Goal: Transaction & Acquisition: Purchase product/service

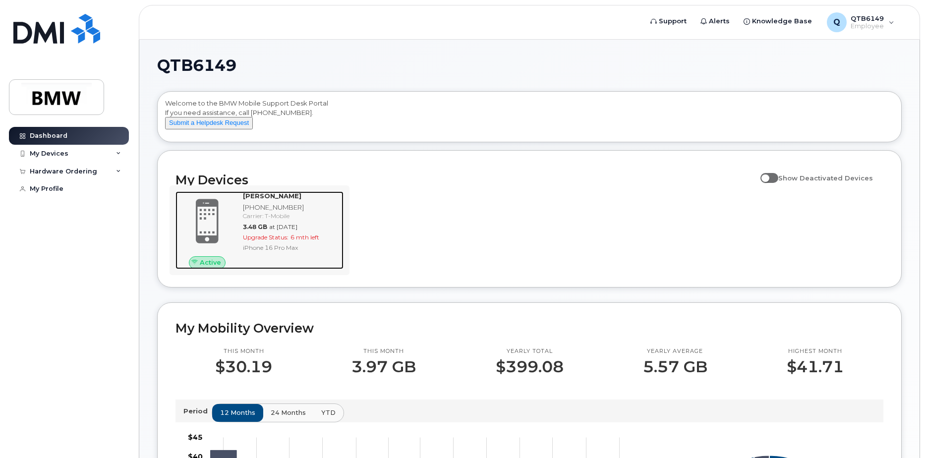
click at [266, 251] on div "Tony Morris 864-525-6486 Carrier: T-Mobile 3.48 GB at Sep 01, 2025 Upgrade Stat…" at bounding box center [291, 229] width 105 height 77
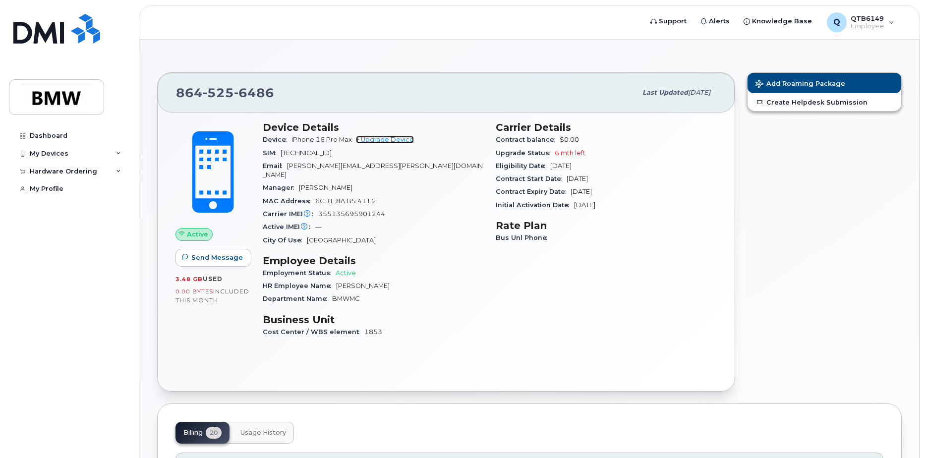
click at [383, 142] on link "+ Upgrade Device" at bounding box center [385, 139] width 58 height 7
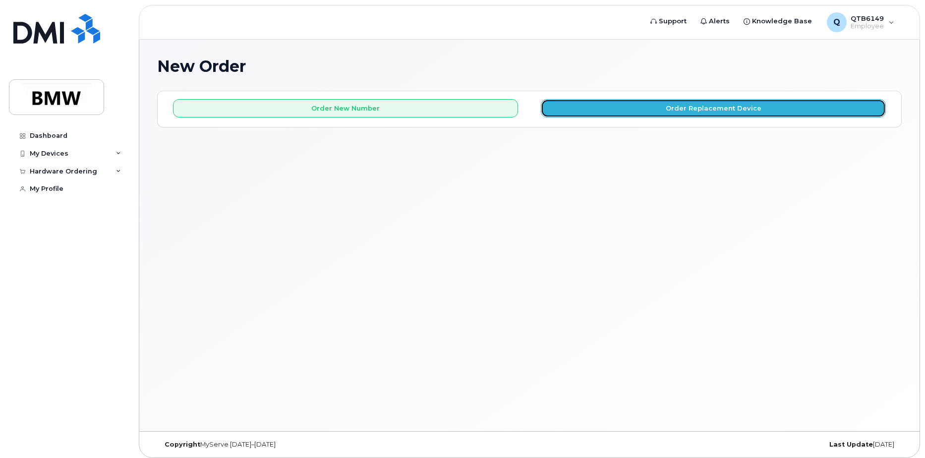
click at [704, 111] on button "Order Replacement Device" at bounding box center [713, 108] width 345 height 18
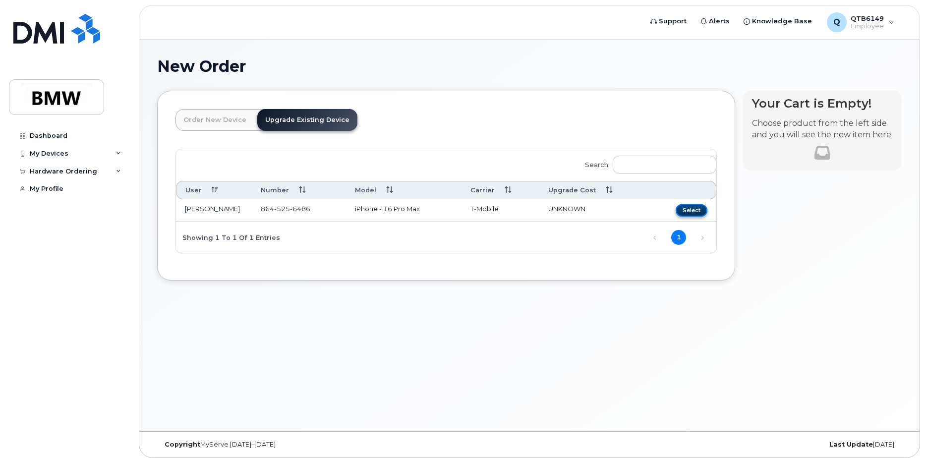
click at [691, 208] on button "Select" at bounding box center [692, 210] width 32 height 12
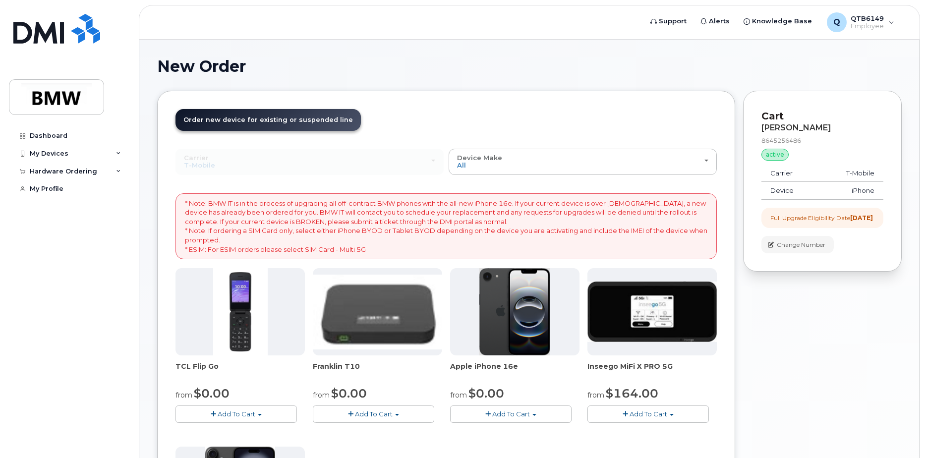
click at [517, 308] on img at bounding box center [515, 311] width 71 height 87
click at [503, 415] on span "Add To Cart" at bounding box center [511, 414] width 38 height 8
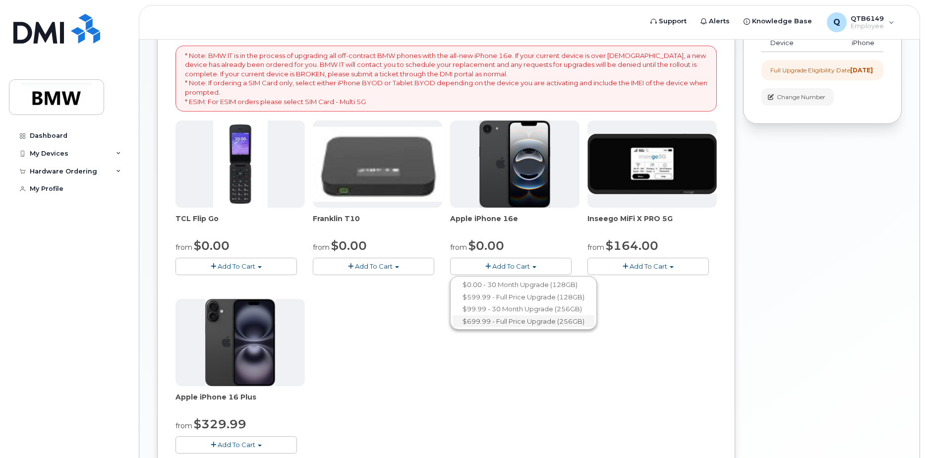
scroll to position [149, 0]
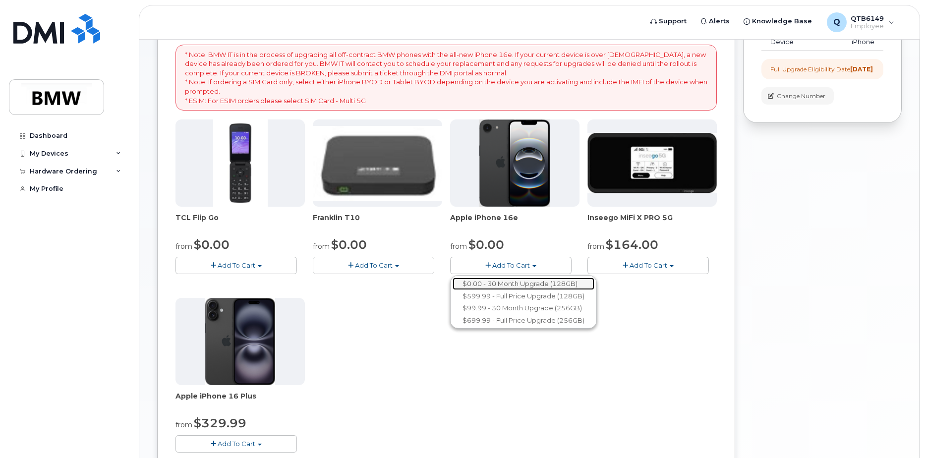
click at [525, 284] on link "$0.00 - 30 Month Upgrade (128GB)" at bounding box center [524, 284] width 142 height 12
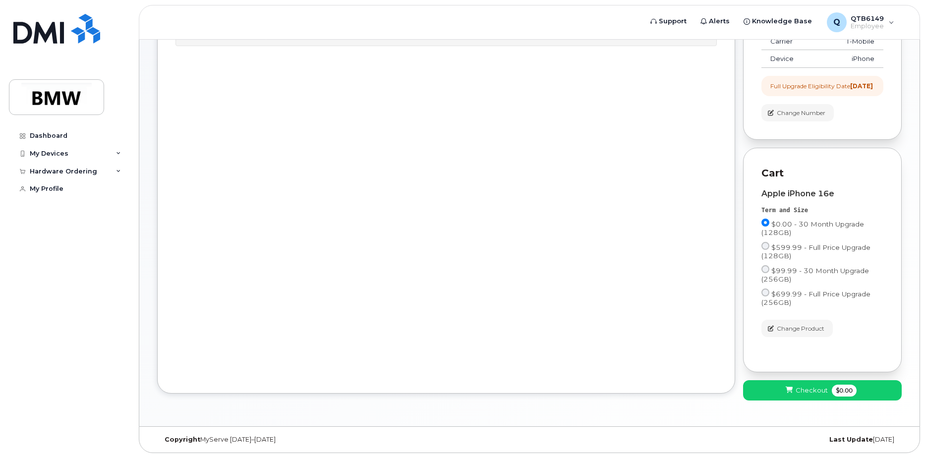
scroll to position [140, 0]
click at [803, 391] on span "Checkout" at bounding box center [812, 390] width 32 height 9
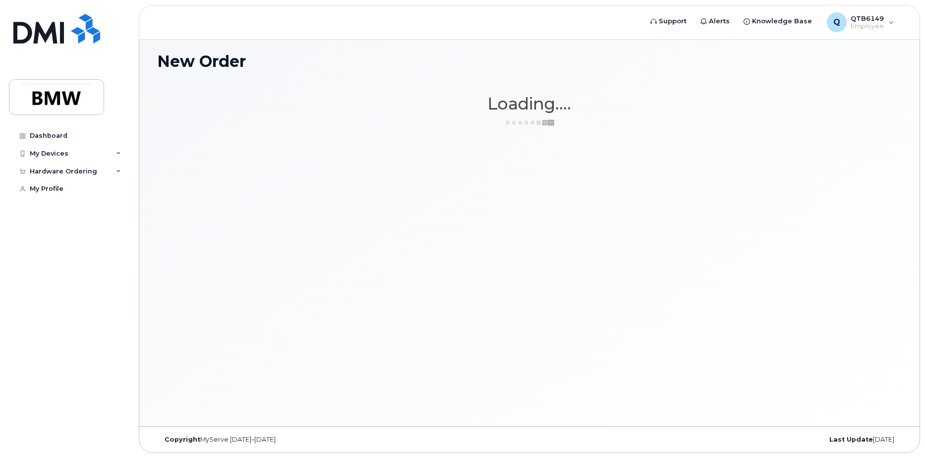
scroll to position [5, 0]
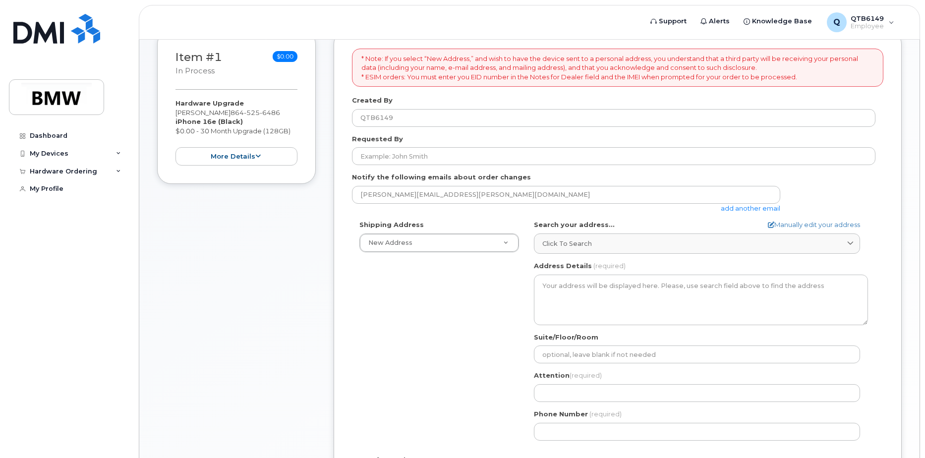
scroll to position [149, 0]
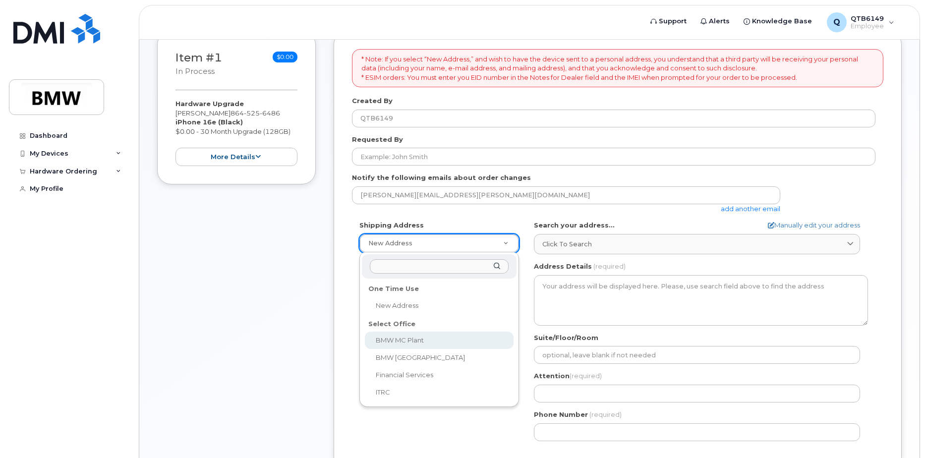
select select
type textarea "[STREET_ADDRESS] Greer [US_STATE] 29651-6731"
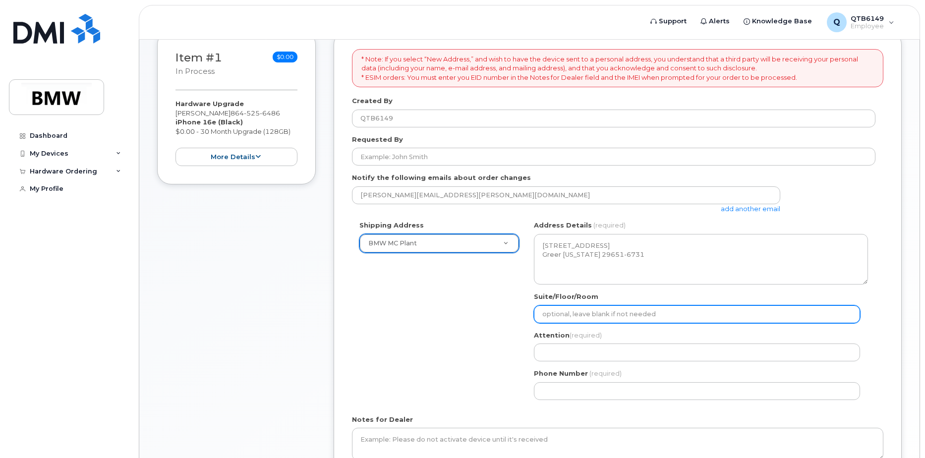
click at [673, 313] on input "Suite/Floor/Room" at bounding box center [697, 314] width 326 height 18
select select
type input "O"
select select
type input "Of"
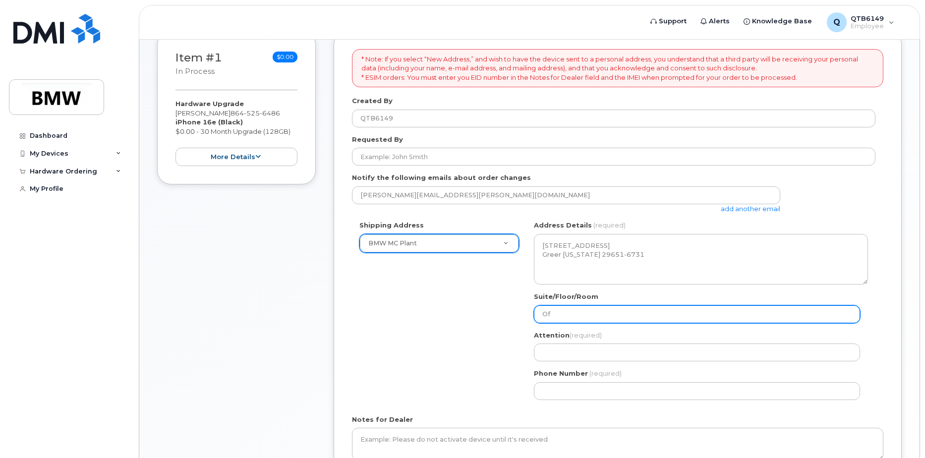
select select
type input "Off"
select select
type input "Offi"
select select
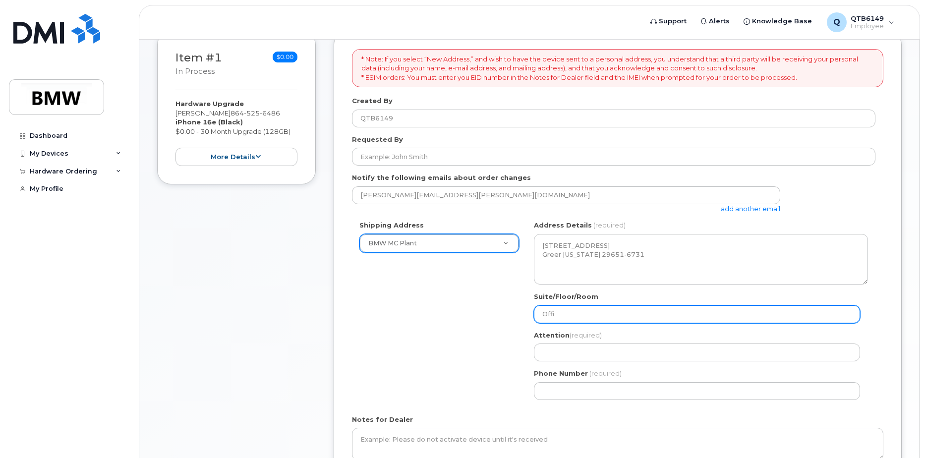
type input "Offic"
select select
type input "Office"
select select
type input "Office A"
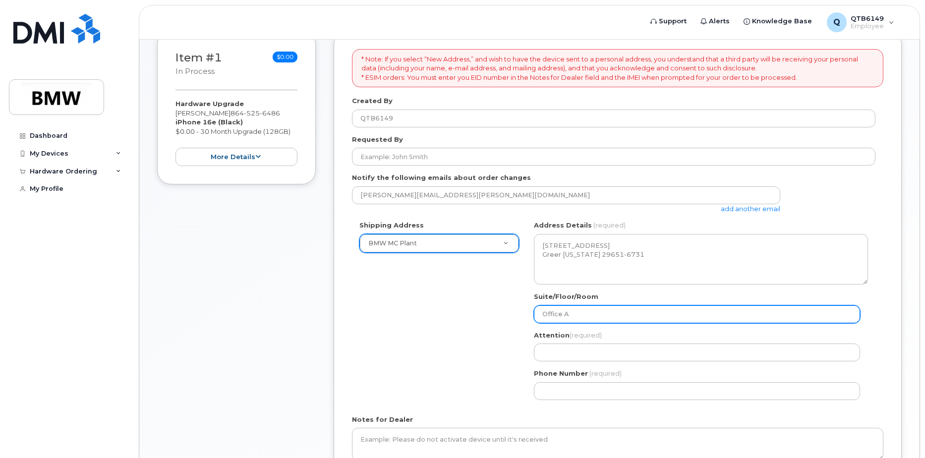
select select
type input "Office Ar"
select select
type input "Office Are"
select select
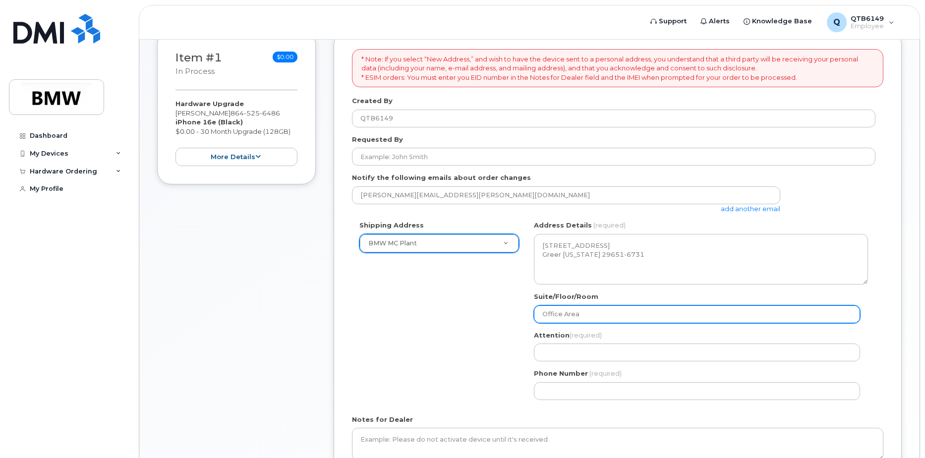
type input "Office Area"
select select
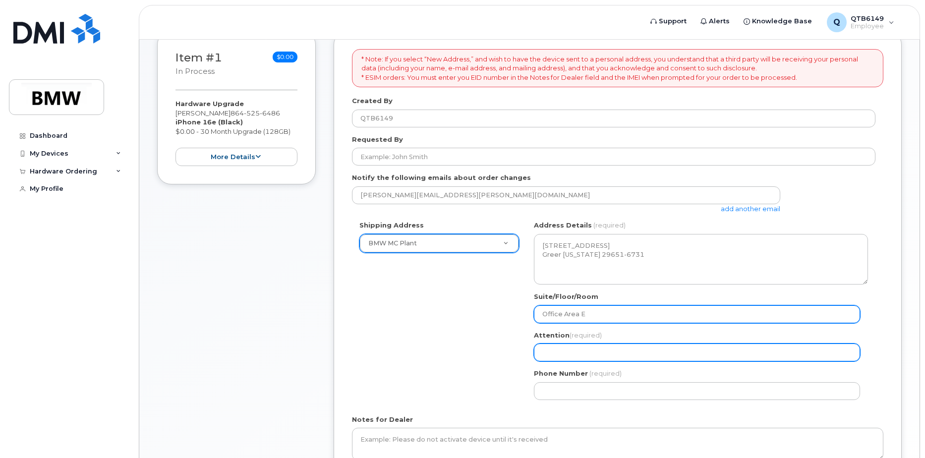
type input "Office Area E"
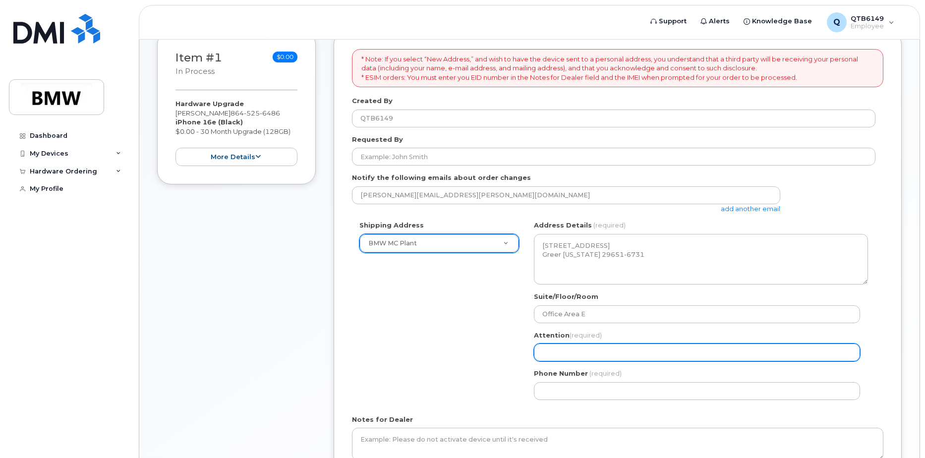
click at [624, 353] on input "Attention (required)" at bounding box center [697, 353] width 326 height 18
select select
type input "T"
select select
type input "To"
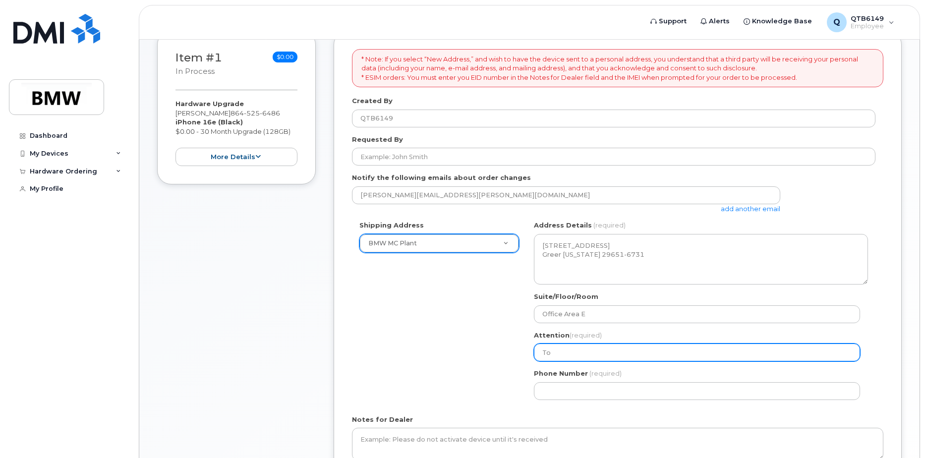
select select
type input "Ton"
select select
type input "Tony"
select select
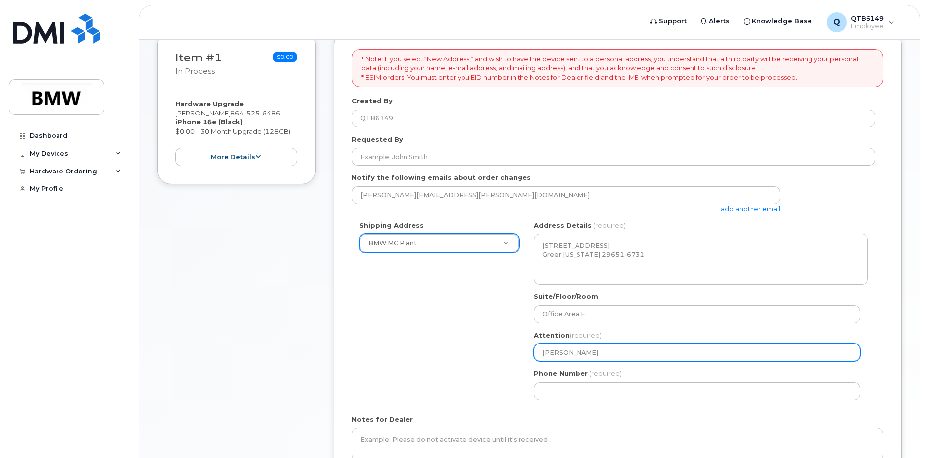
type input "Tony M"
select select
type input "Tony Mo"
select select
type input "Tony Mor"
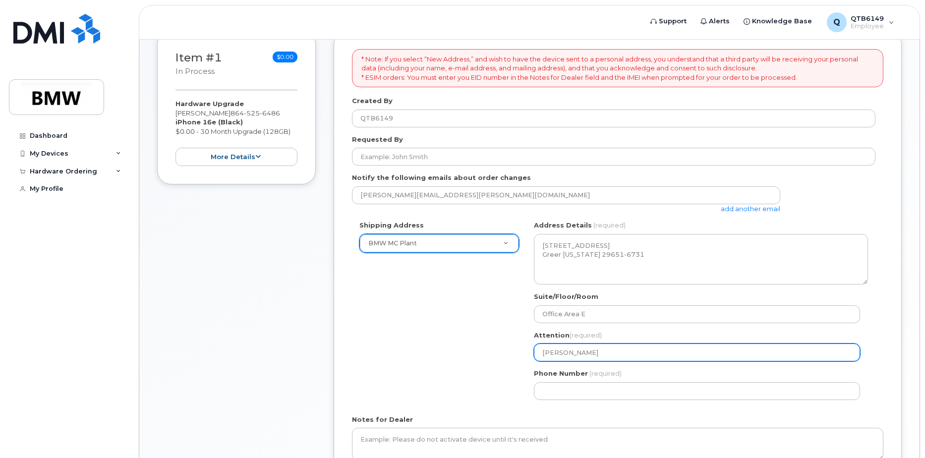
select select
type input "Tony Morr"
select select
type input "Tony Morri"
select select
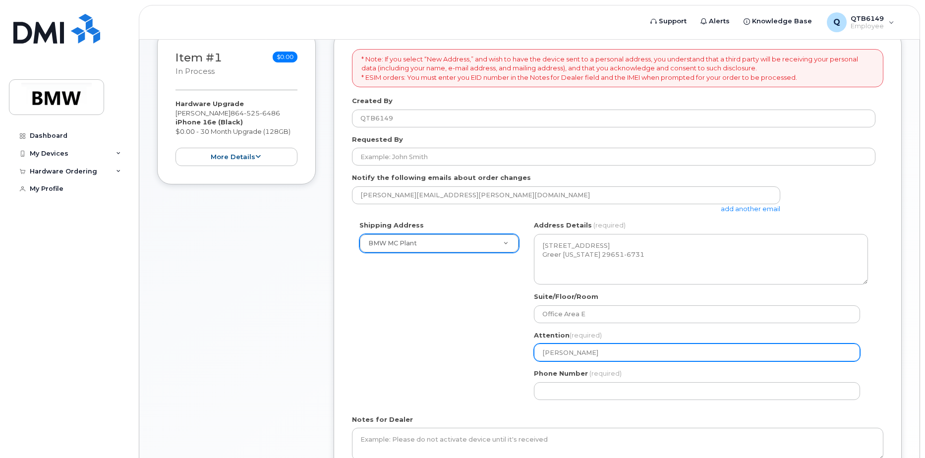
type input "[PERSON_NAME]"
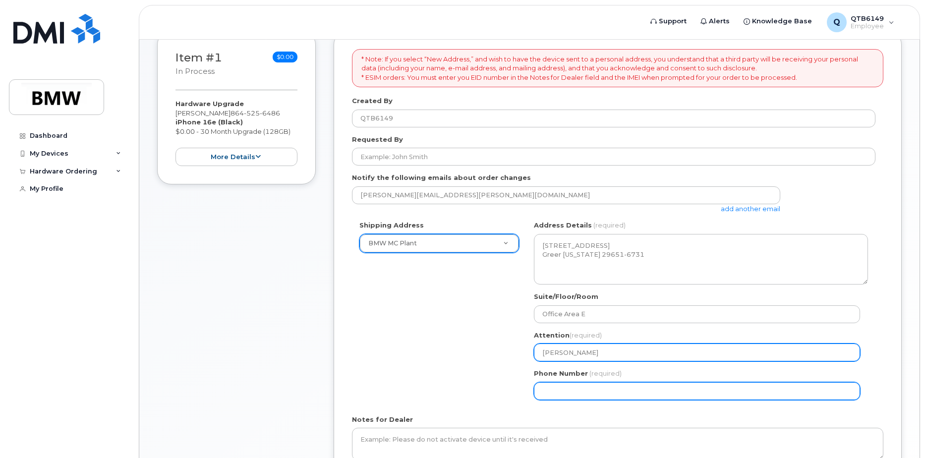
select select
type input "864525648"
select select
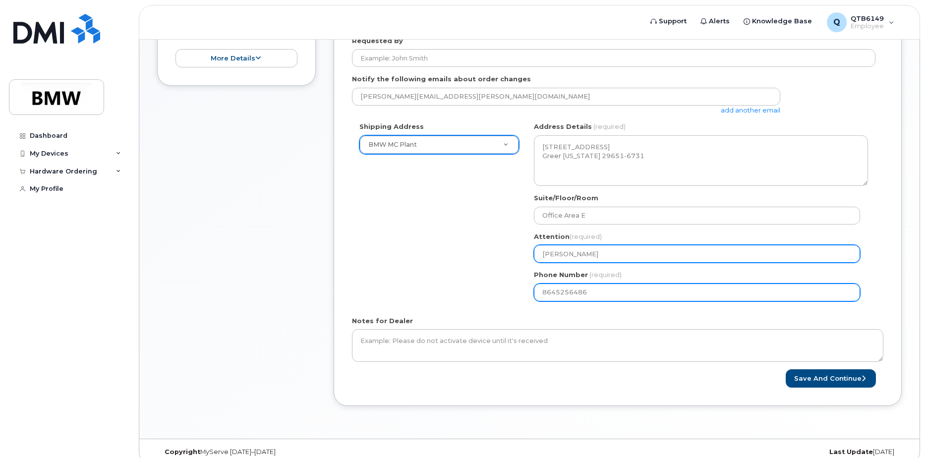
scroll to position [260, 0]
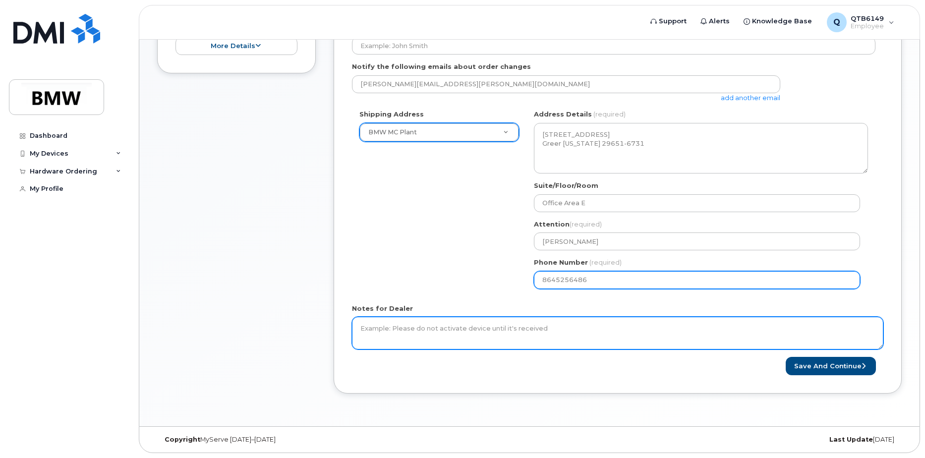
type input "8645256486"
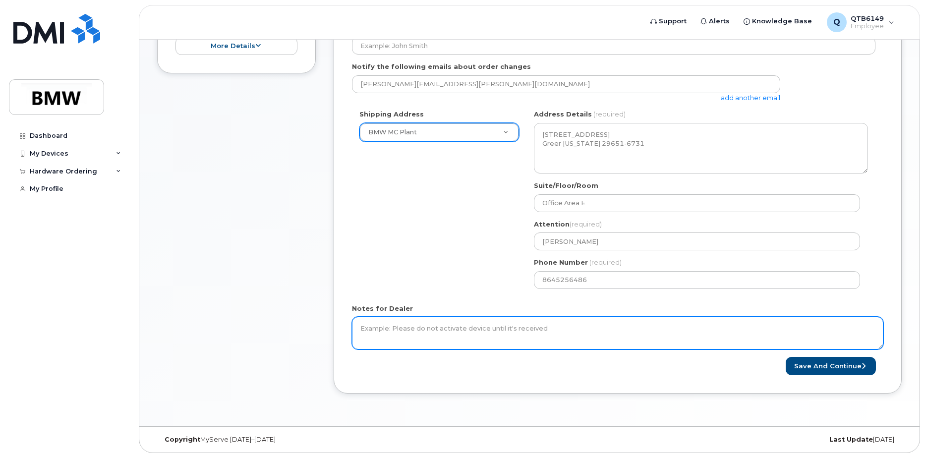
click at [466, 328] on textarea "Notes for Dealer" at bounding box center [618, 333] width 532 height 33
type textarea "Was told my FG-AM-81 a new device would need to be ordered due to upcoming chan…"
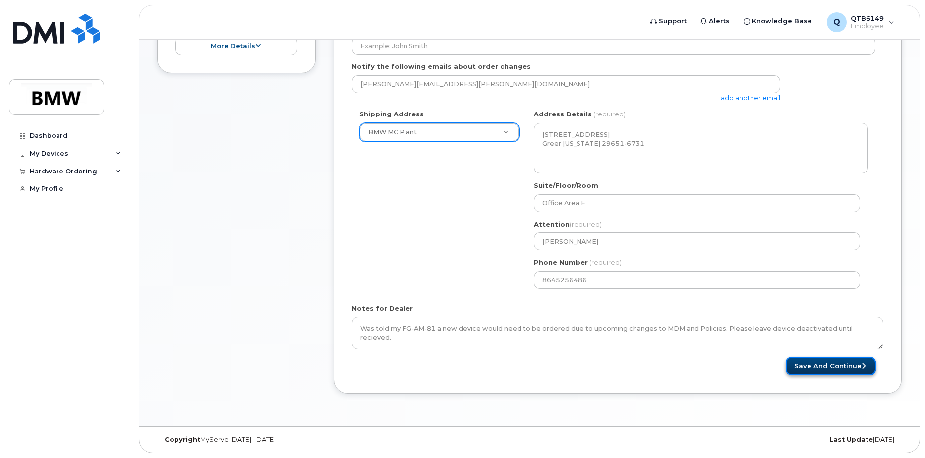
click at [832, 365] on button "Save and Continue" at bounding box center [831, 366] width 90 height 18
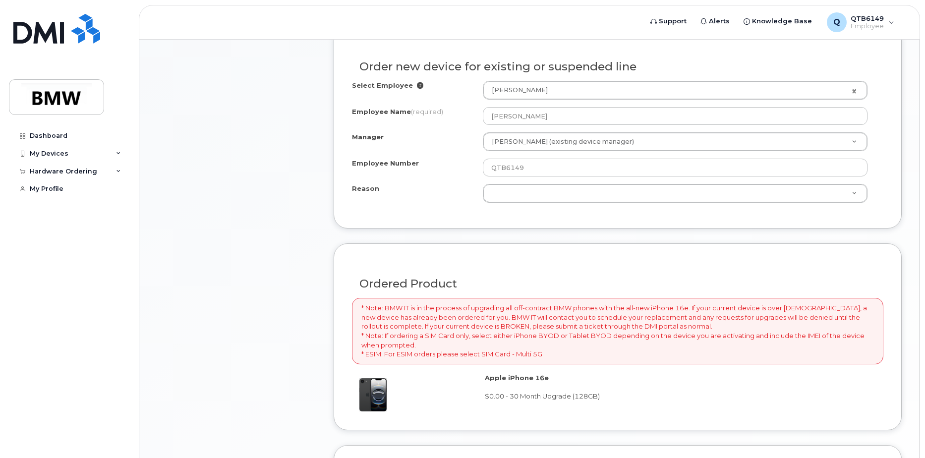
scroll to position [448, 0]
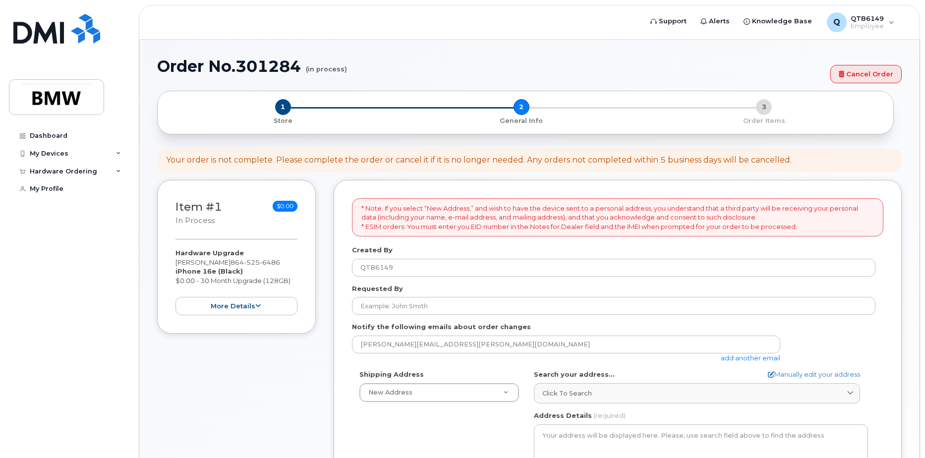
select select
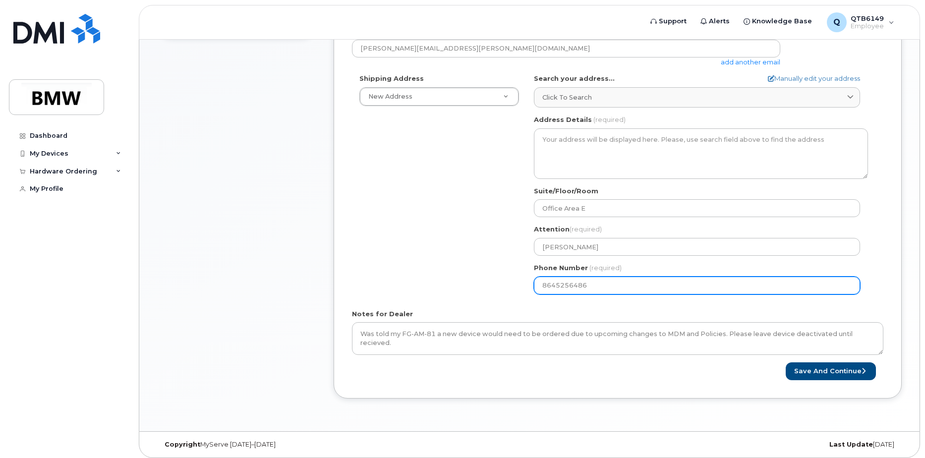
scroll to position [297, 0]
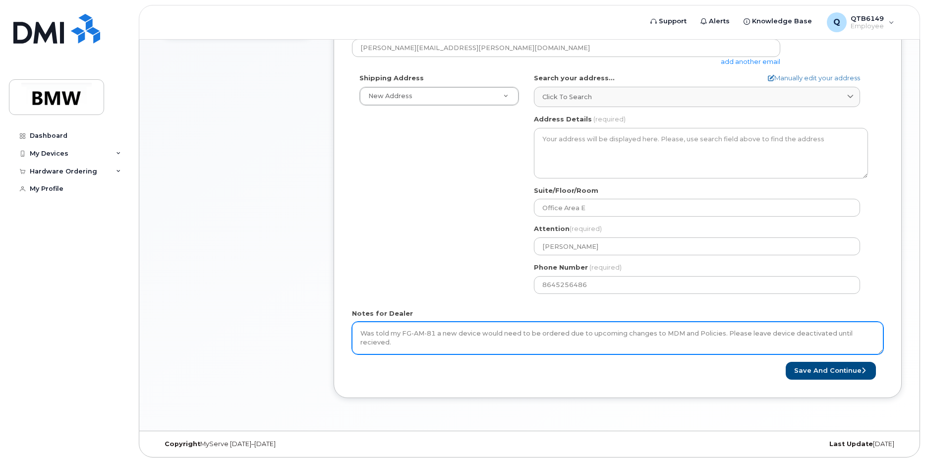
drag, startPoint x: 722, startPoint y: 334, endPoint x: 342, endPoint y: 341, distance: 379.9
click at [342, 341] on div "* Note: If you select “New Address,” and wish to have the device sent to a pers…" at bounding box center [618, 140] width 568 height 515
type textarea "Please leave device deactivated until received."
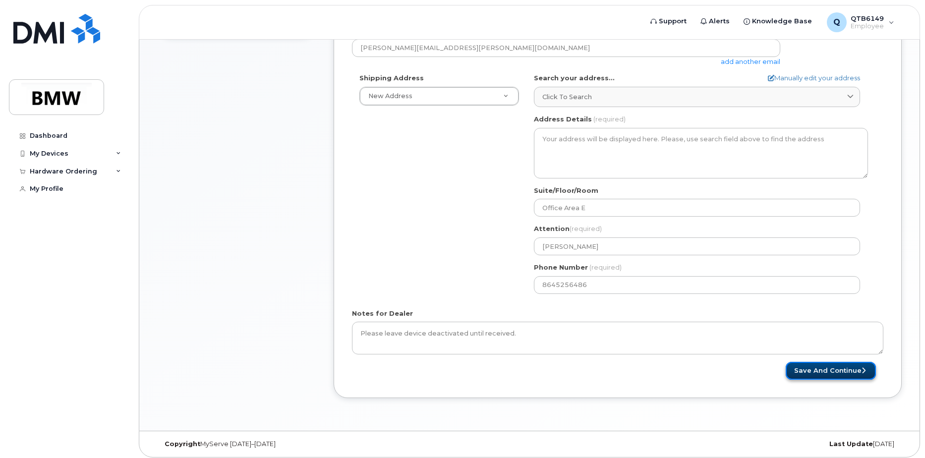
click at [837, 371] on button "Save and Continue" at bounding box center [831, 371] width 90 height 18
click at [831, 369] on button "Save and Continue" at bounding box center [831, 371] width 90 height 18
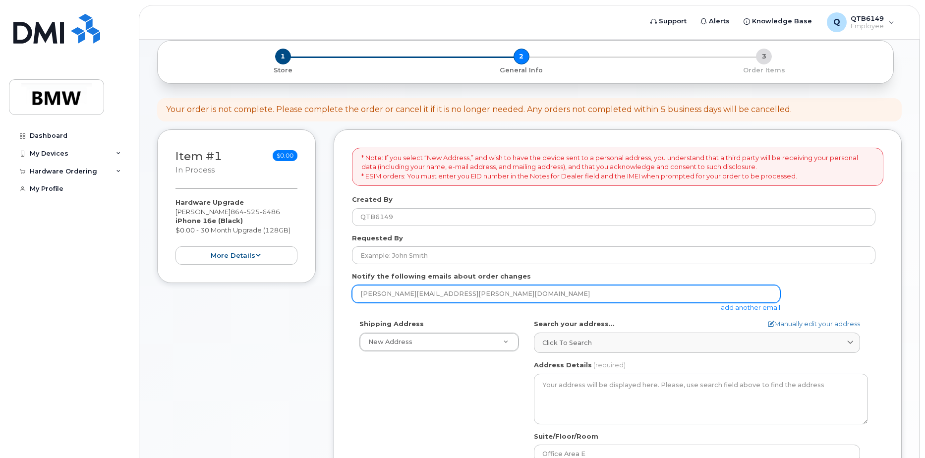
scroll to position [50, 0]
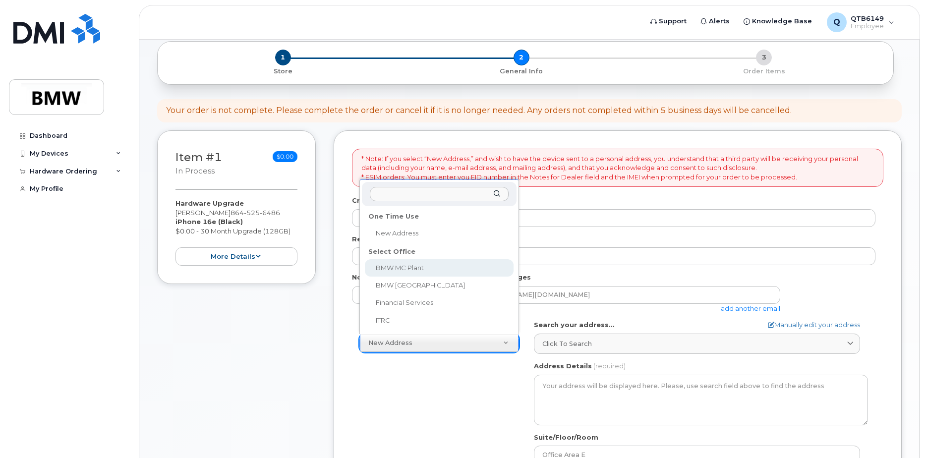
select select
type textarea "1400 Highway 101 S GREER SC 29651-6731 UNITED STATES Greer South Carolina 29651…"
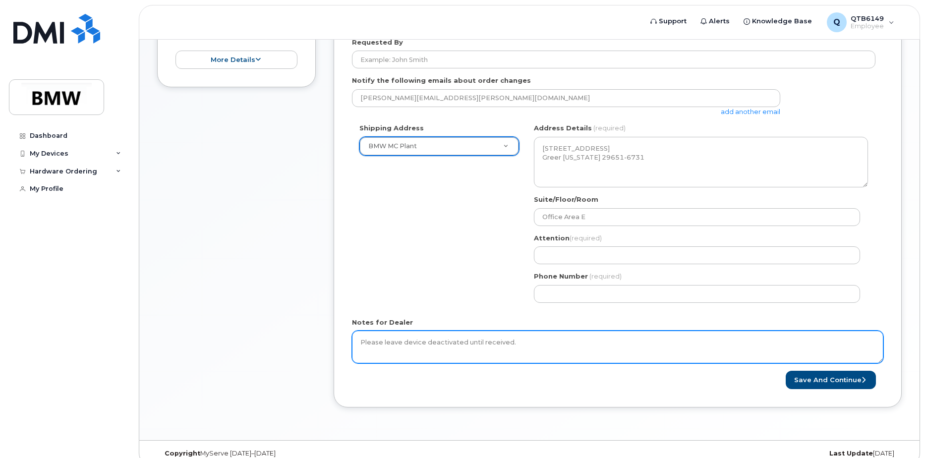
scroll to position [247, 0]
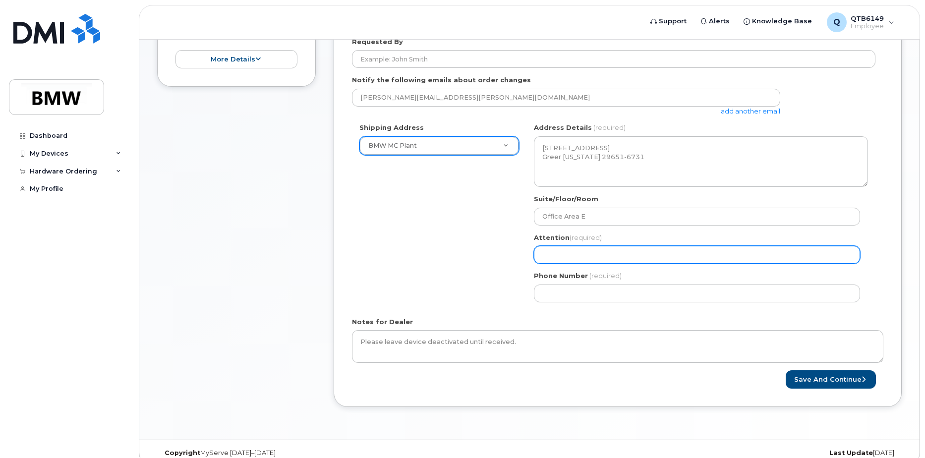
click at [603, 252] on input "Attention (required)" at bounding box center [697, 255] width 326 height 18
type input "[PERSON_NAME]"
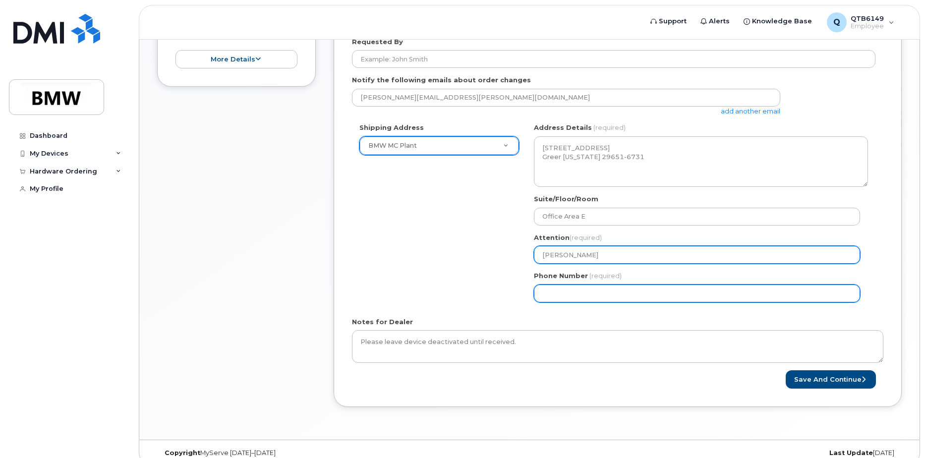
type input "8645256486"
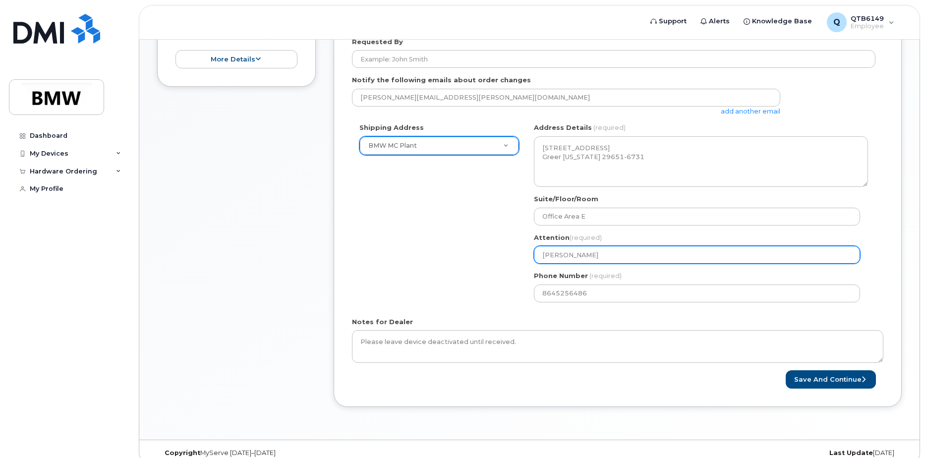
select select
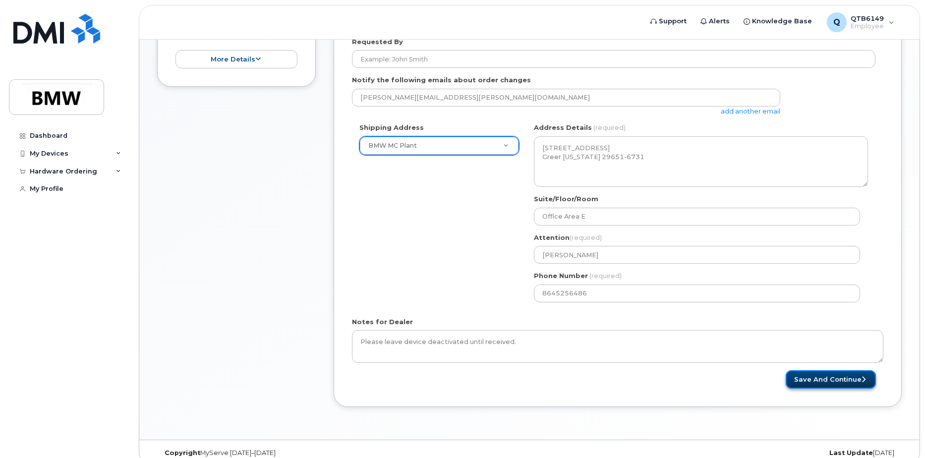
click at [837, 377] on button "Save and Continue" at bounding box center [831, 379] width 90 height 18
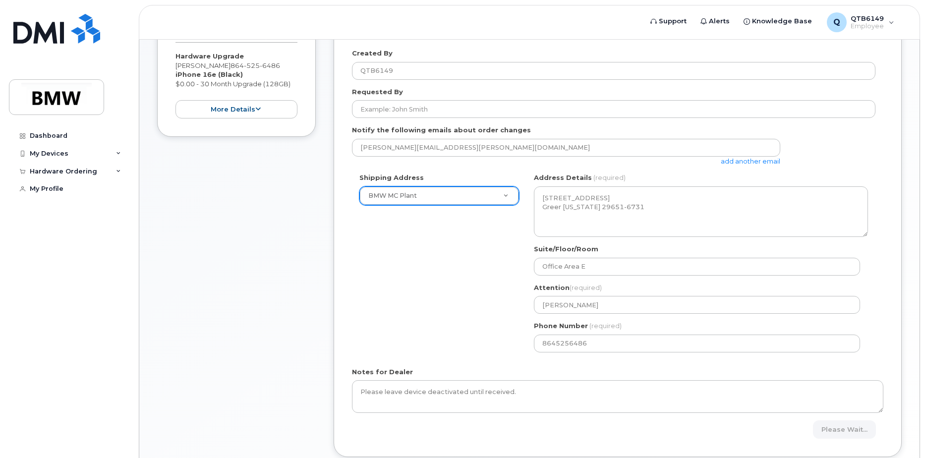
scroll to position [196, 0]
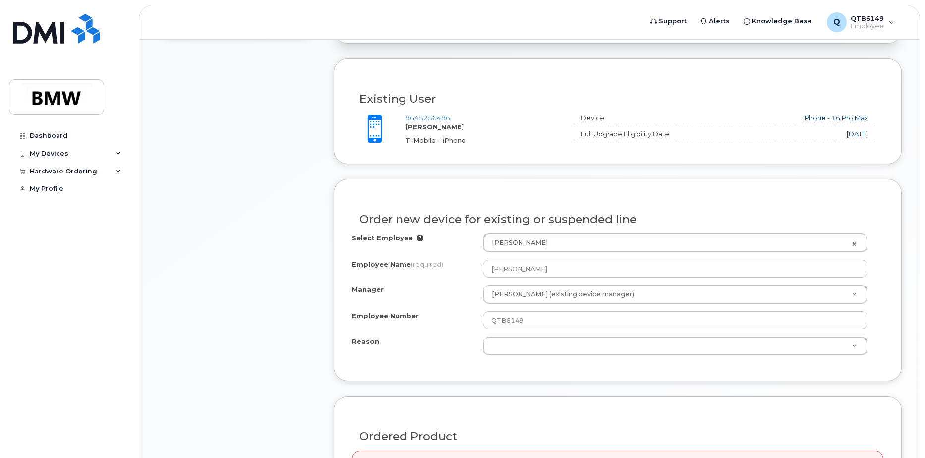
scroll to position [297, 0]
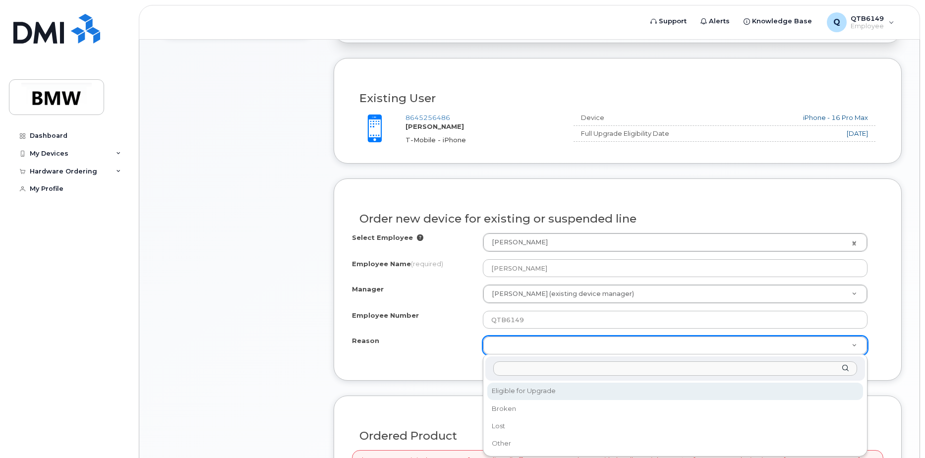
type input "Was told my FG-AM-81 a new device would need to be ordered due to upcoming chan…"
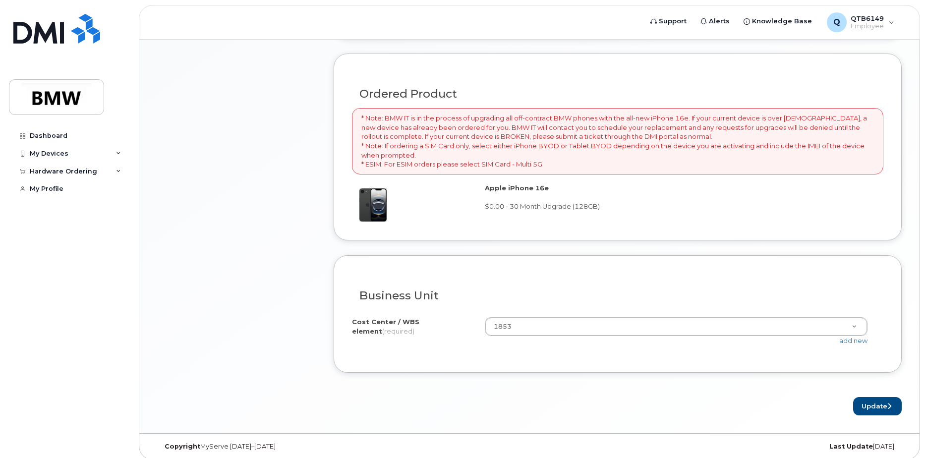
scroll to position [646, 0]
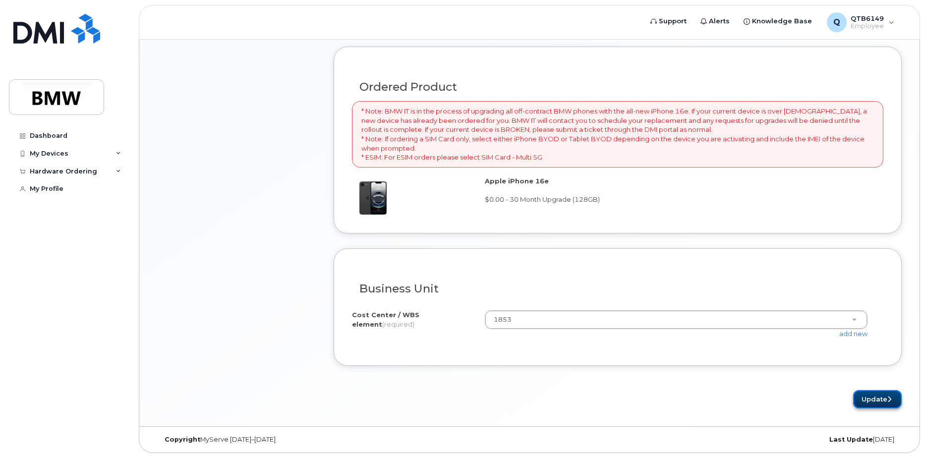
click at [893, 397] on button "Update" at bounding box center [877, 399] width 49 height 18
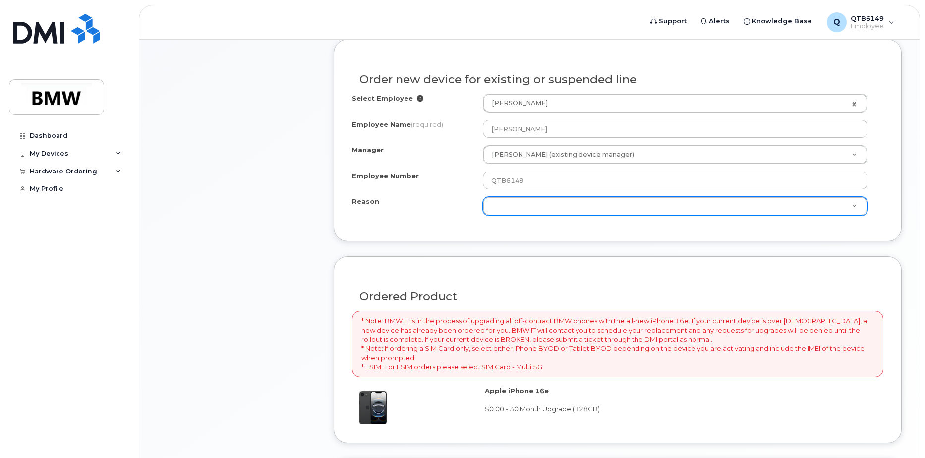
scroll to position [435, 0]
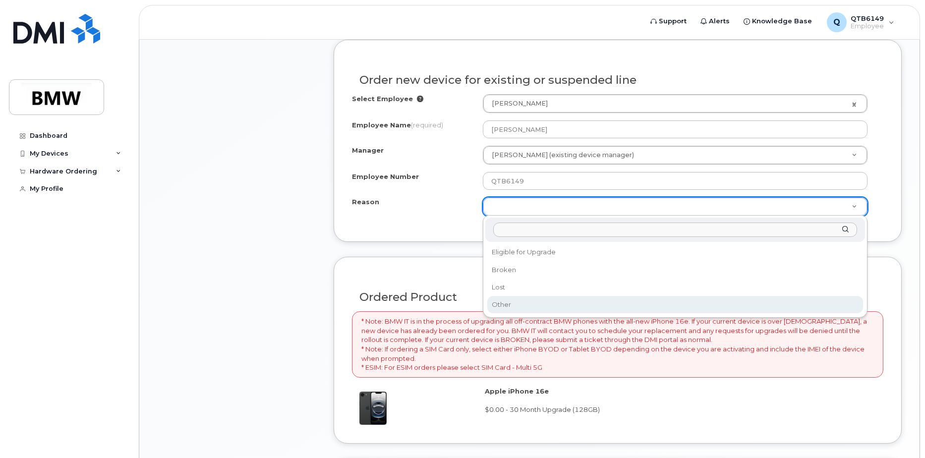
select select "other"
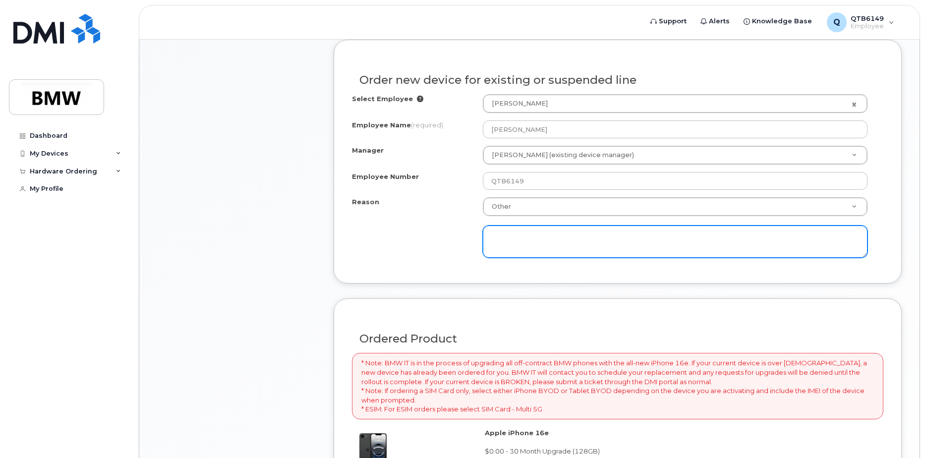
click at [529, 240] on textarea at bounding box center [675, 242] width 385 height 33
paste textarea "Was told my FG-AM-81 a new device would need to be ordered due to upcoming chan…"
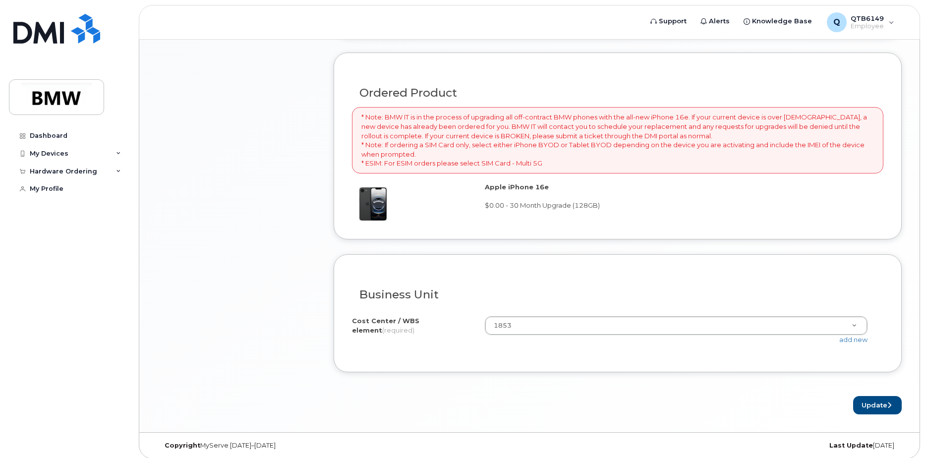
scroll to position [682, 0]
type textarea "Was told my FG-AM-81 a new device would need to be ordered due to upcoming chan…"
click at [870, 403] on button "Update" at bounding box center [877, 404] width 49 height 18
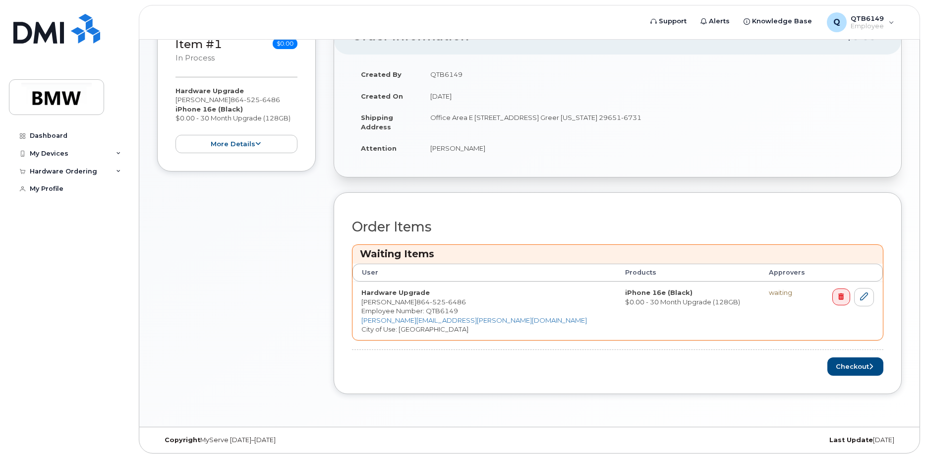
scroll to position [205, 0]
click at [856, 367] on button "Checkout" at bounding box center [856, 366] width 56 height 18
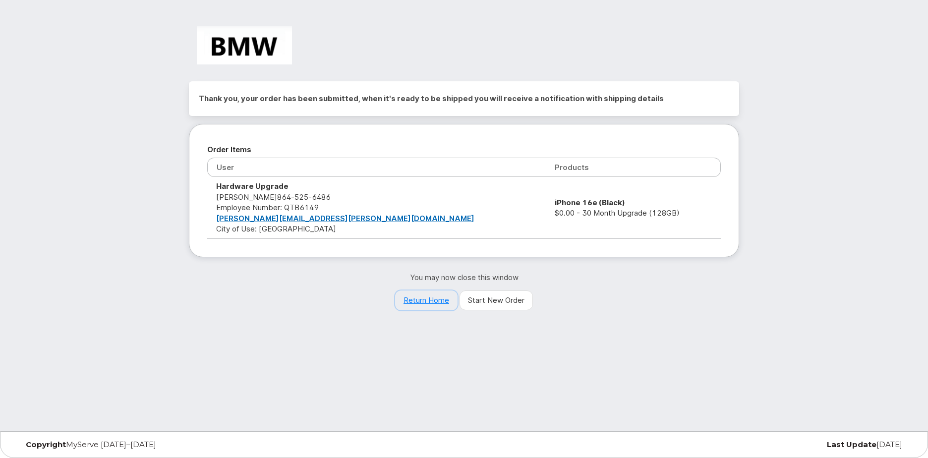
click at [417, 301] on link "Return Home" at bounding box center [426, 301] width 62 height 20
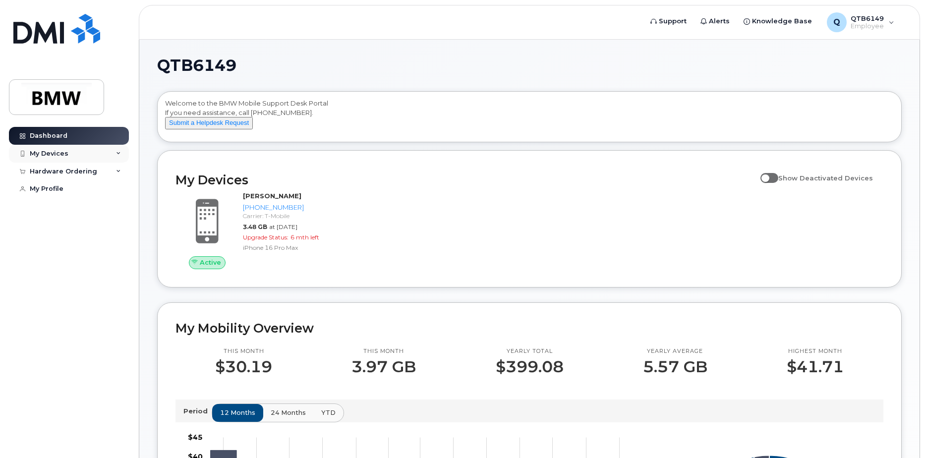
click at [121, 152] on icon at bounding box center [118, 153] width 5 height 5
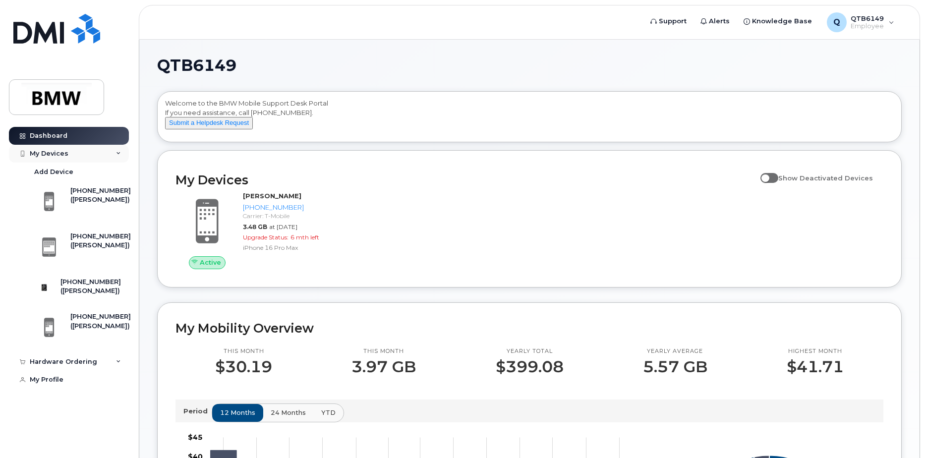
click at [121, 152] on icon at bounding box center [118, 153] width 5 height 5
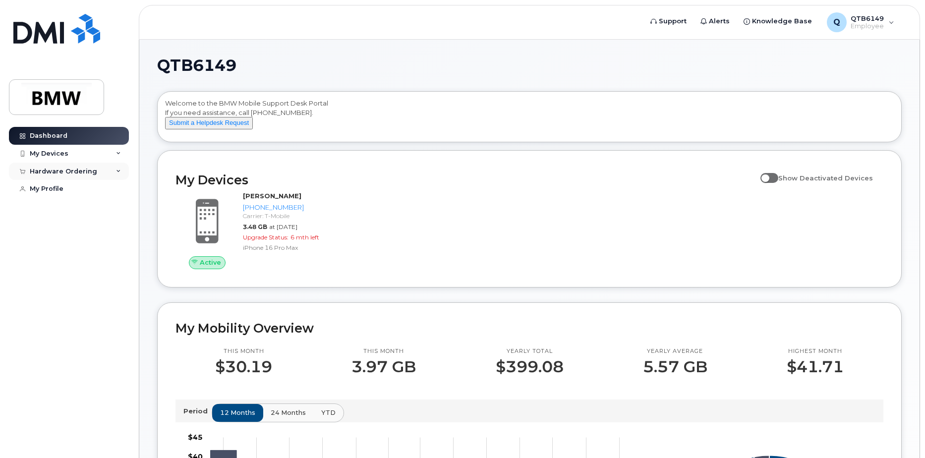
click at [117, 175] on div "Hardware Ordering" at bounding box center [69, 172] width 120 height 18
click at [87, 189] on link "My Orders" at bounding box center [77, 189] width 103 height 19
